Goal: Find specific page/section: Find specific page/section

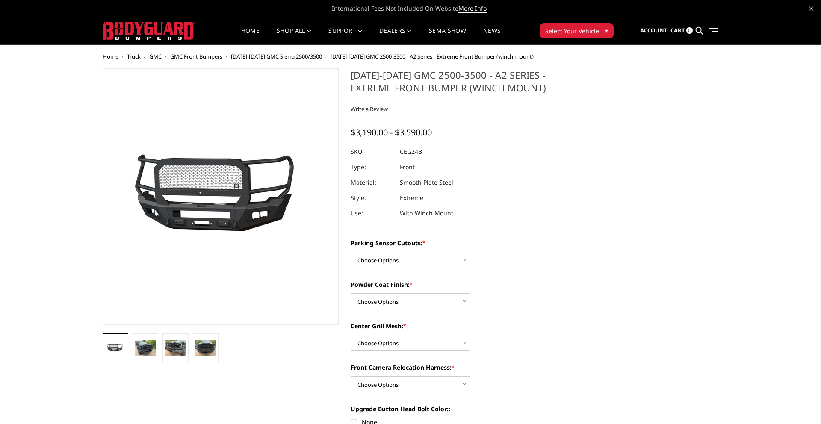
click at [213, 57] on span "GMC Front Bumpers" at bounding box center [196, 57] width 52 height 8
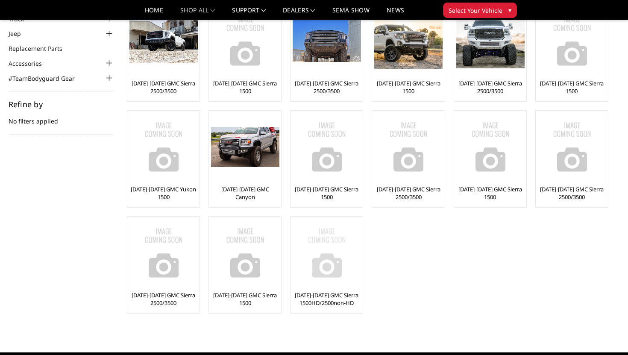
scroll to position [66, 0]
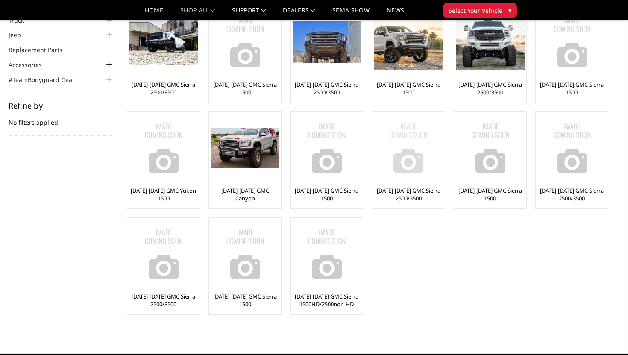
click at [431, 193] on link "[DATE]-[DATE] GMC Sierra 2500/3500" at bounding box center [408, 194] width 68 height 15
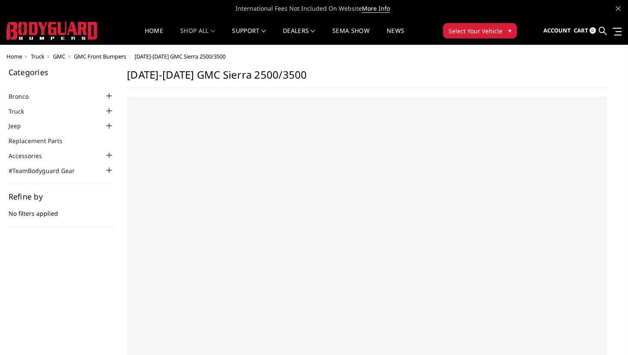
select select "US"
